Goal: Register for event/course

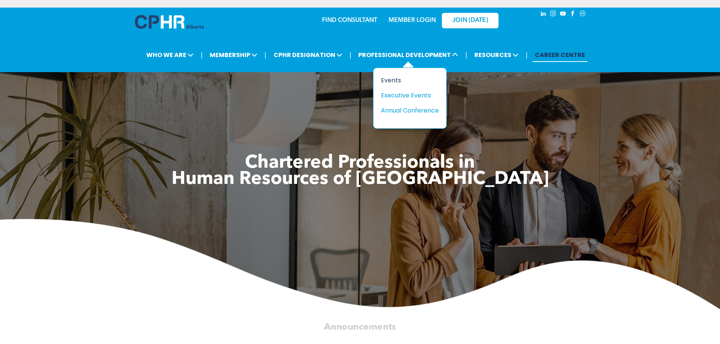
click at [393, 83] on div "Events" at bounding box center [407, 80] width 52 height 9
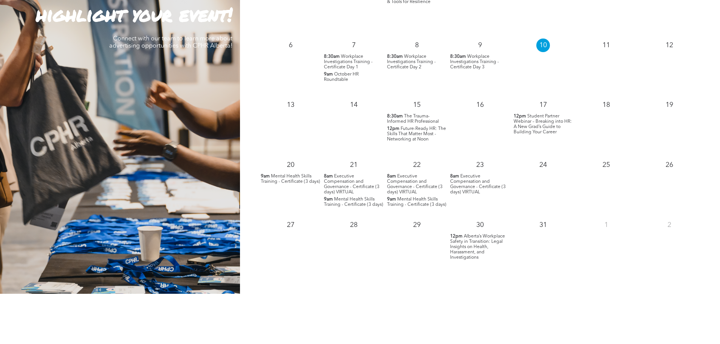
scroll to position [643, 0]
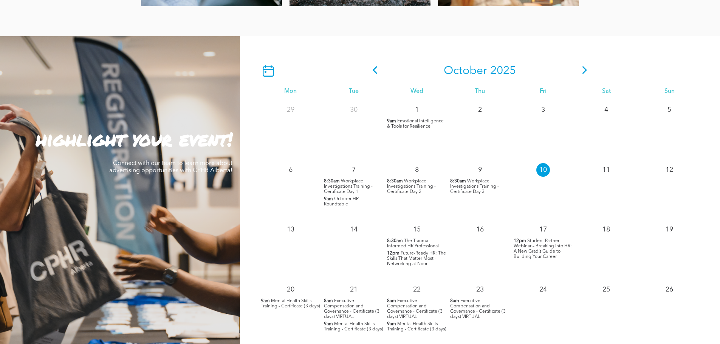
click at [585, 71] on icon at bounding box center [584, 70] width 11 height 8
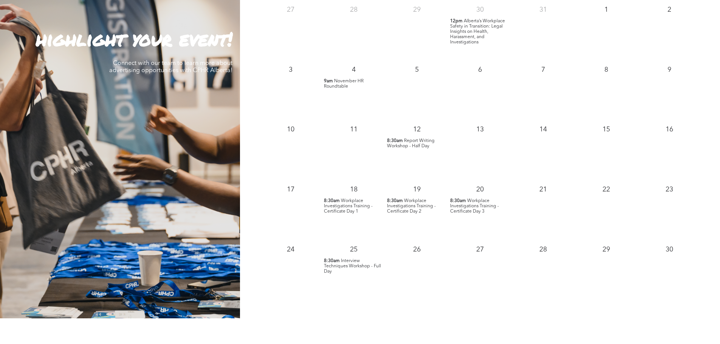
scroll to position [756, 0]
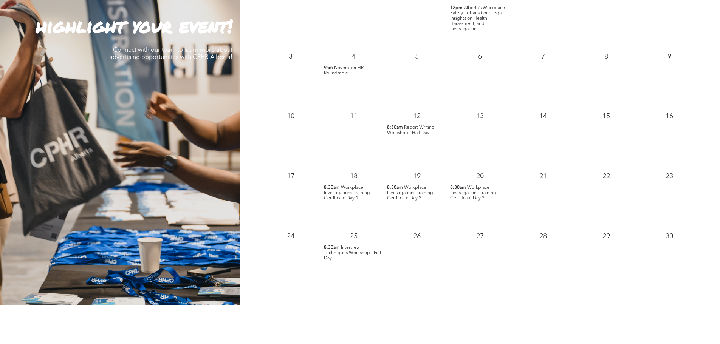
click at [345, 190] on span "Workplace Investigations Training - Certificate Day 1" at bounding box center [348, 193] width 49 height 15
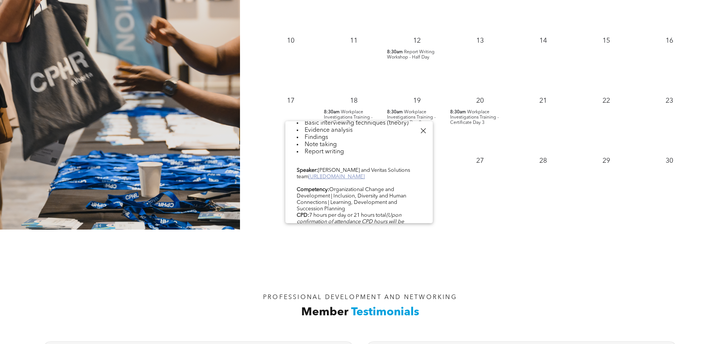
scroll to position [390, 0]
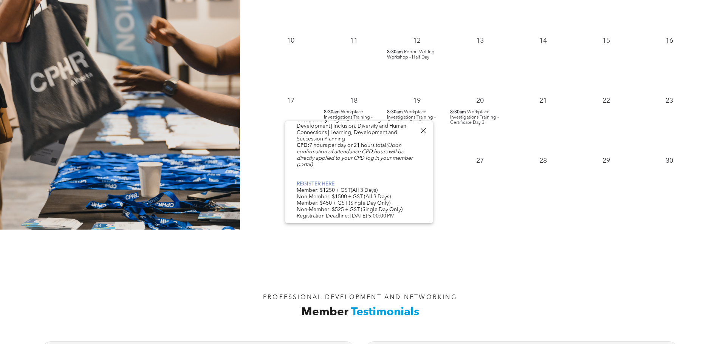
click at [327, 181] on link "REGISTER HERE" at bounding box center [316, 183] width 38 height 5
click at [322, 181] on link "REGISTER HERE" at bounding box center [316, 183] width 38 height 5
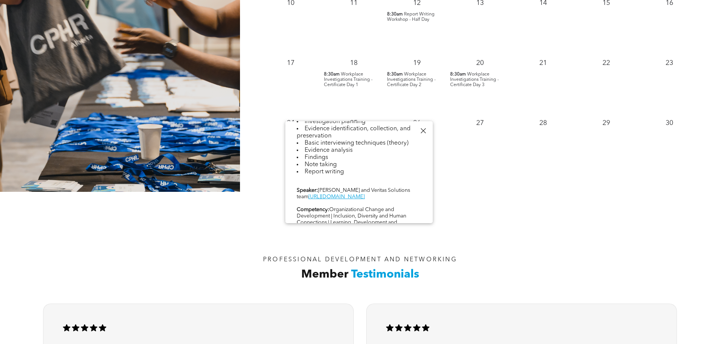
scroll to position [302, 0]
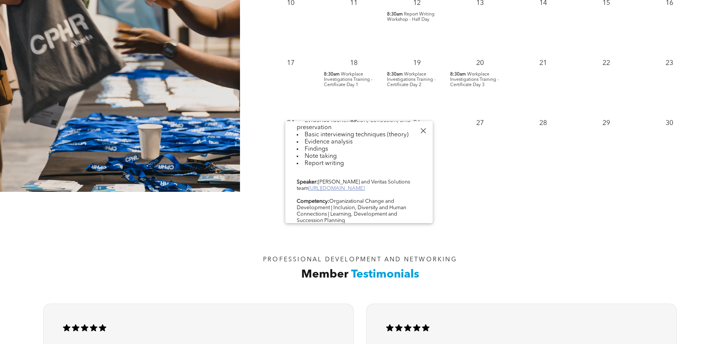
click at [348, 191] on link "[URL][DOMAIN_NAME]" at bounding box center [336, 188] width 56 height 5
click at [517, 187] on div "November 2025 Mon Tue Wed Thu Fri Sat Sun 27 28 29 30 12pm" at bounding box center [480, 1] width 480 height 382
click at [421, 129] on div at bounding box center [423, 131] width 10 height 10
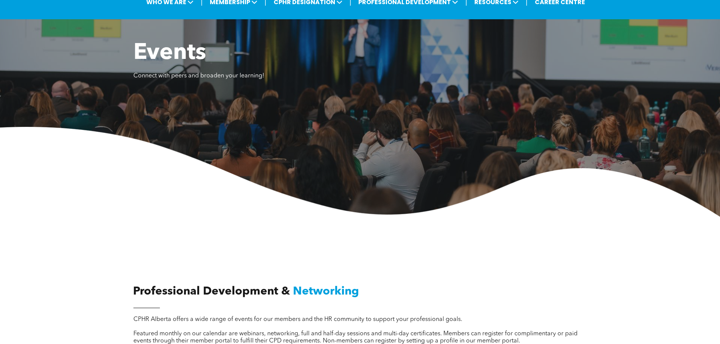
scroll to position [0, 0]
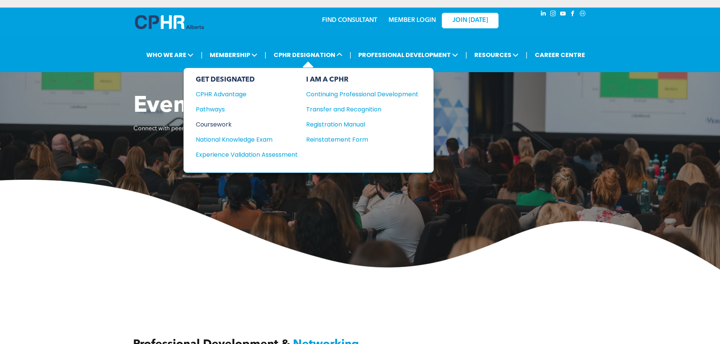
click at [223, 122] on div "Coursework" at bounding box center [242, 124] width 92 height 9
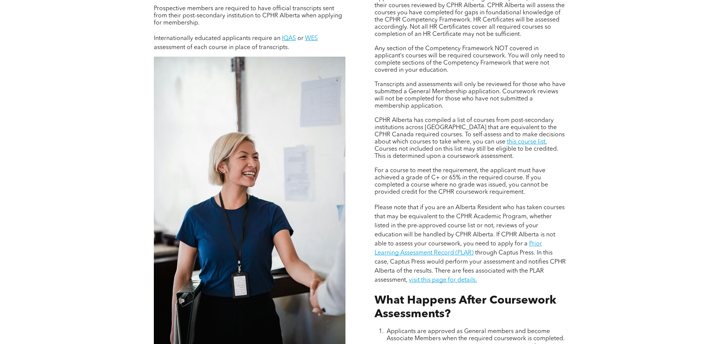
scroll to position [643, 0]
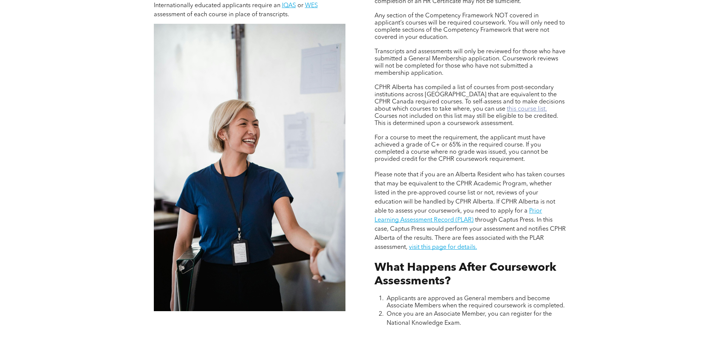
click at [507, 106] on link "this course list." at bounding box center [527, 109] width 40 height 6
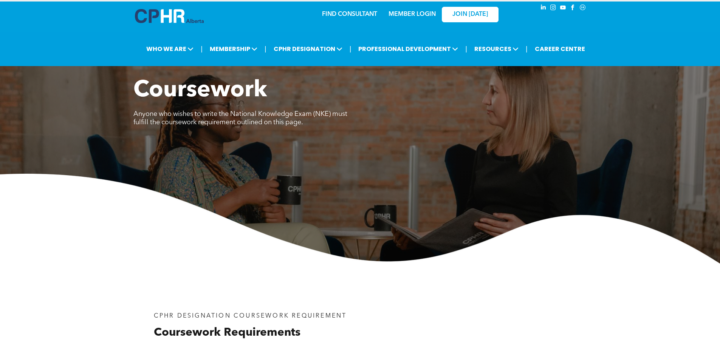
scroll to position [0, 0]
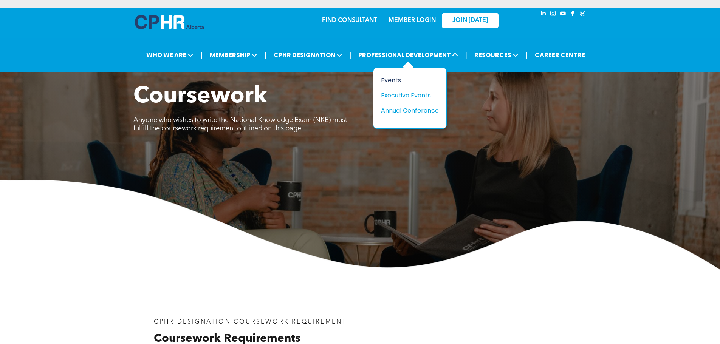
click at [386, 81] on div "Events" at bounding box center [407, 80] width 52 height 9
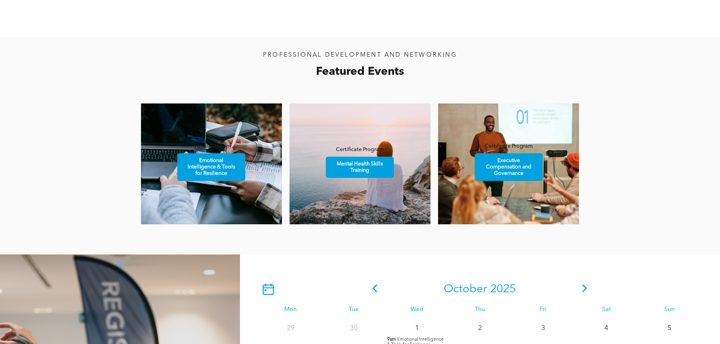
scroll to position [567, 0]
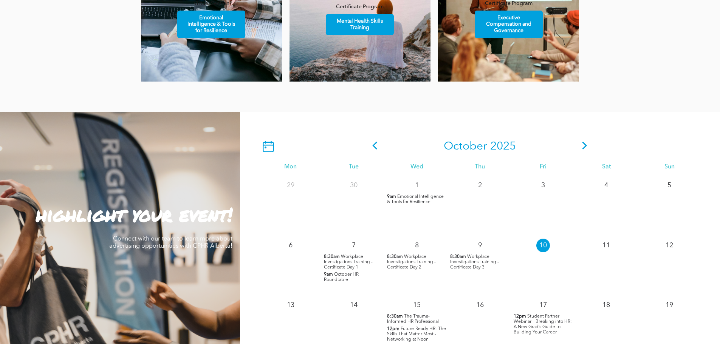
click at [584, 148] on icon at bounding box center [584, 146] width 11 height 8
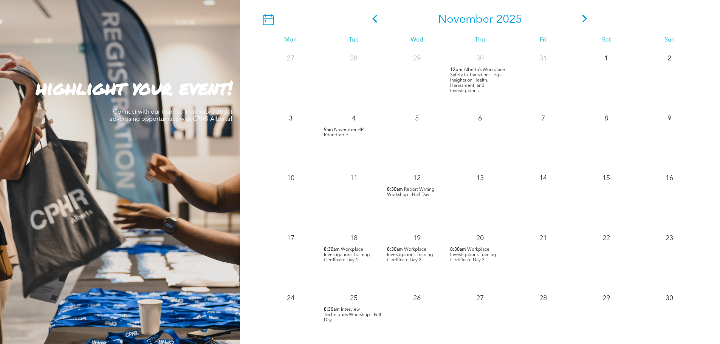
scroll to position [718, 0]
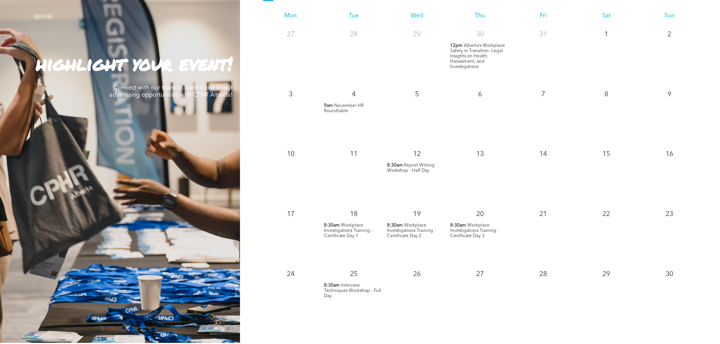
click at [350, 231] on span "Workplace Investigations Training - Certificate Day 1" at bounding box center [348, 230] width 49 height 15
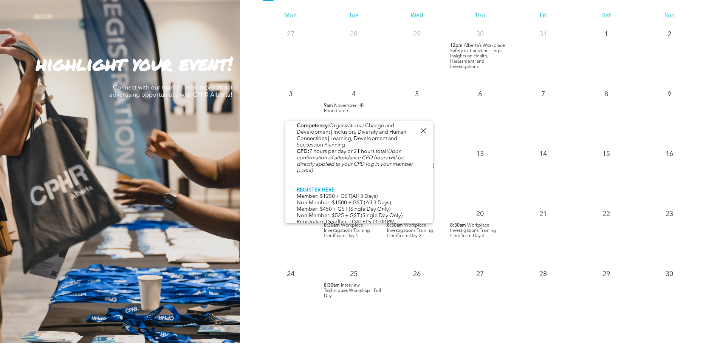
scroll to position [390, 0]
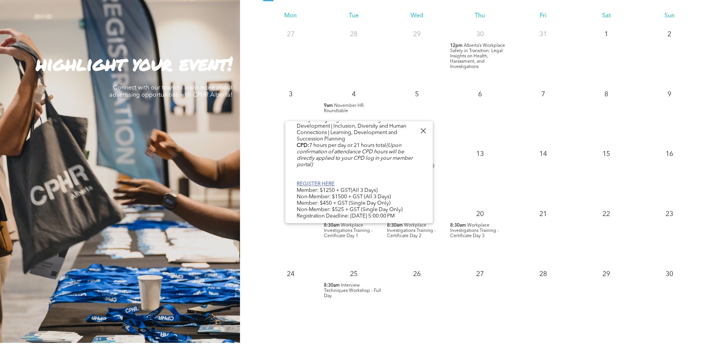
click at [321, 181] on link "REGISTER HERE" at bounding box center [316, 183] width 38 height 5
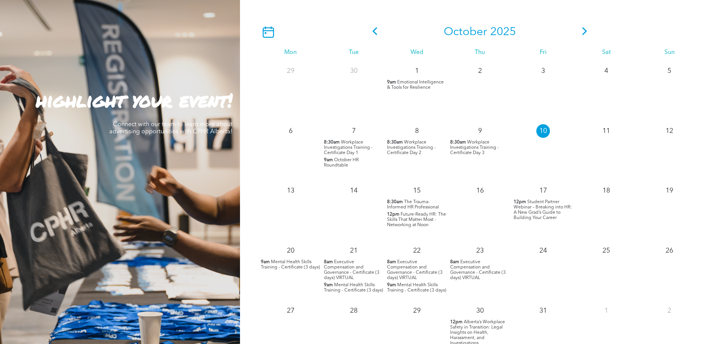
scroll to position [643, 0]
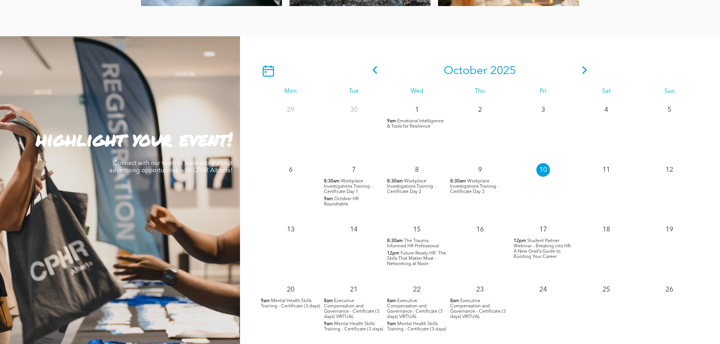
click at [583, 73] on icon at bounding box center [584, 70] width 11 height 8
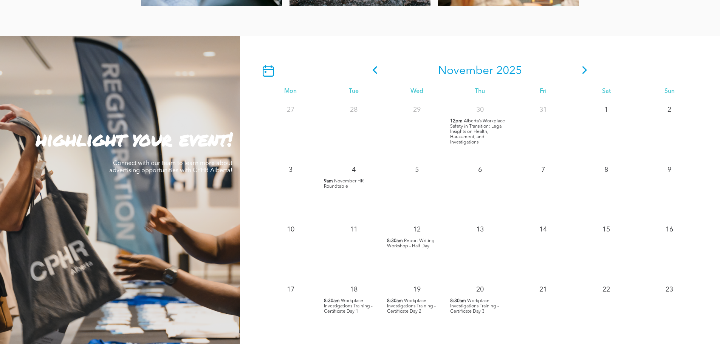
click at [345, 308] on span "Workplace Investigations Training - Certificate Day 1" at bounding box center [348, 306] width 49 height 15
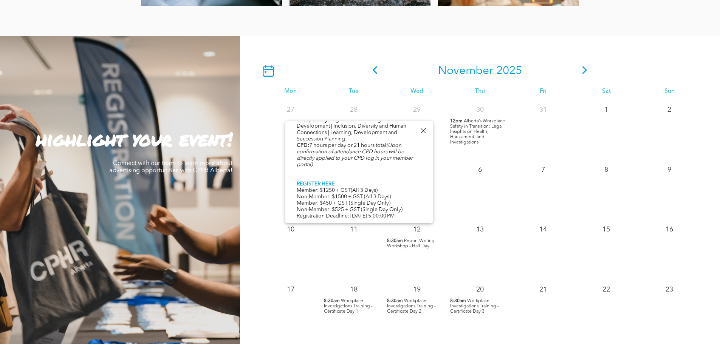
scroll to position [390, 0]
click at [328, 181] on link "REGISTER HERE" at bounding box center [316, 183] width 38 height 5
click at [327, 181] on link "REGISTER HERE" at bounding box center [316, 183] width 38 height 5
click at [323, 181] on link "REGISTER HERE" at bounding box center [316, 183] width 38 height 5
